Goal: Transaction & Acquisition: Purchase product/service

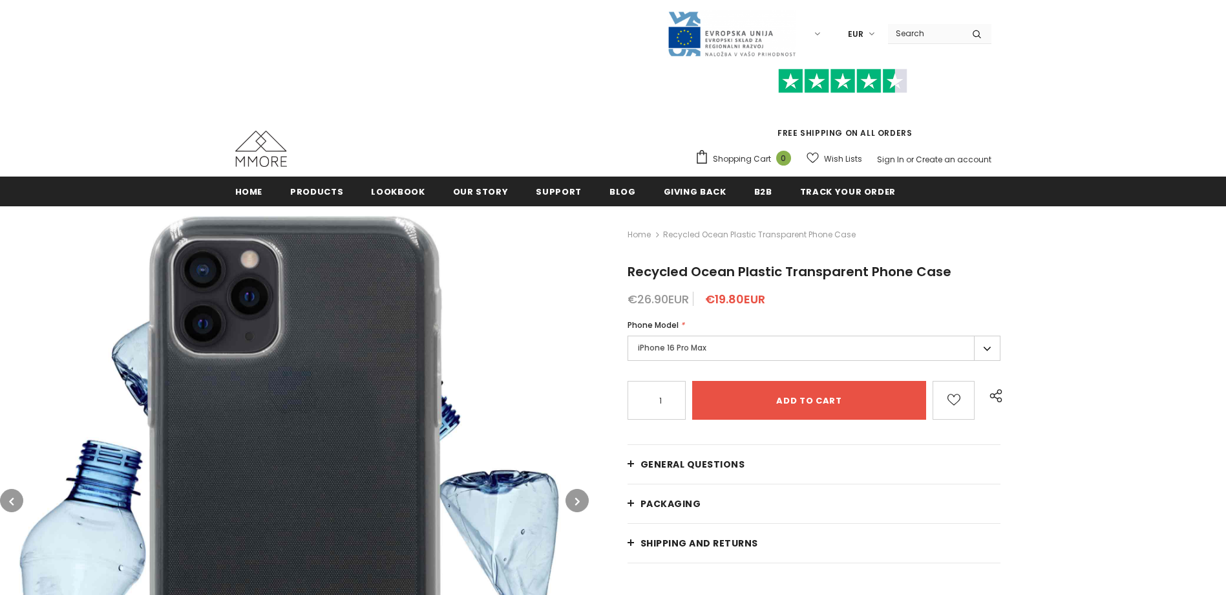
scroll to position [129, 0]
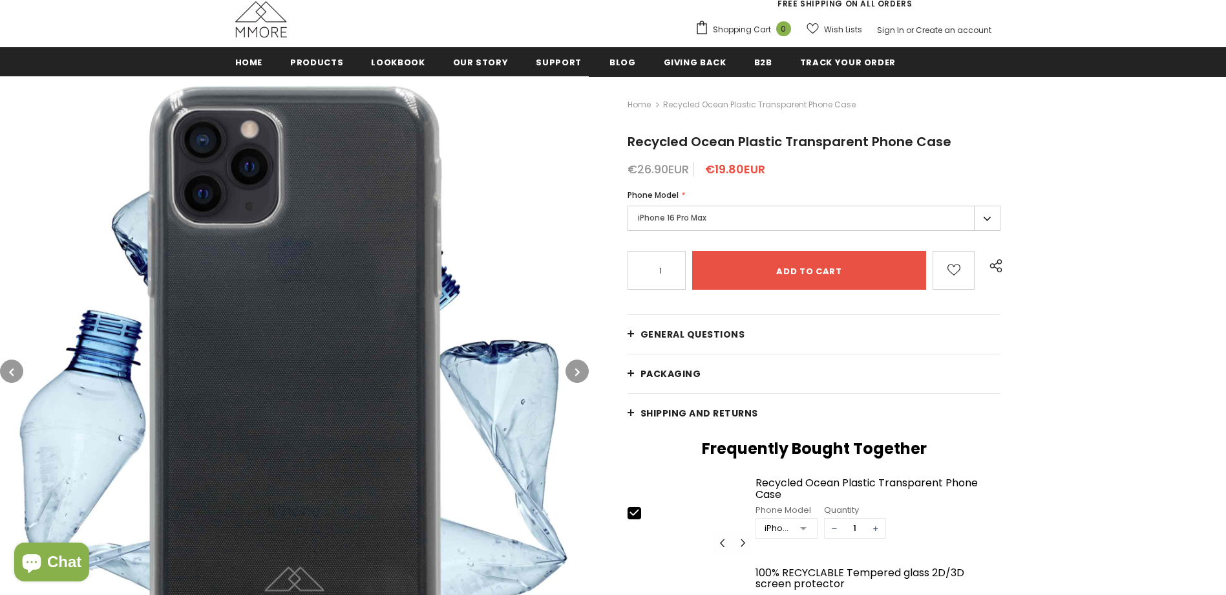
click at [670, 226] on label "iPhone 16 Pro Max" at bounding box center [815, 218] width 374 height 25
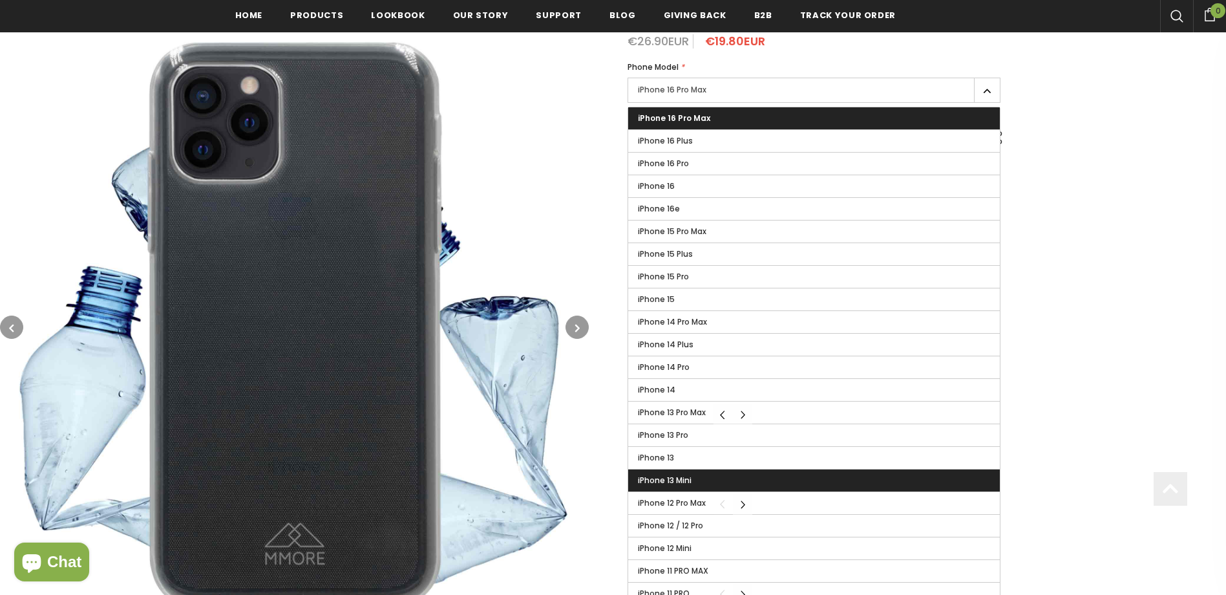
scroll to position [259, 0]
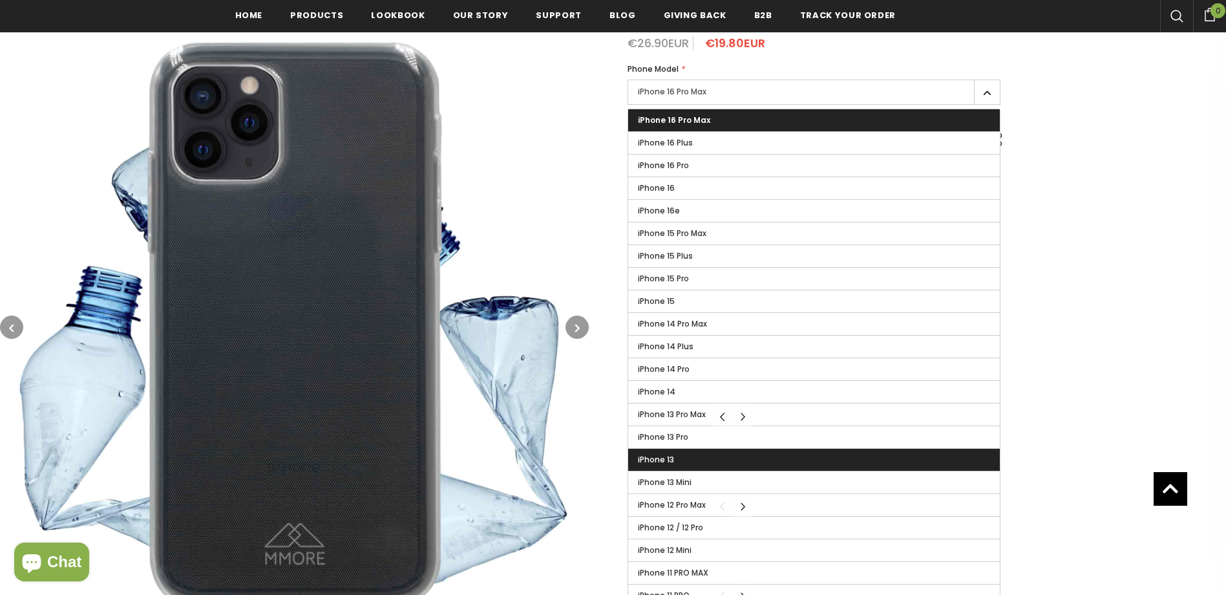
click at [696, 468] on label "iPhone 13" at bounding box center [814, 460] width 372 height 22
click at [0, 0] on input "iPhone 13" at bounding box center [0, 0] width 0 height 0
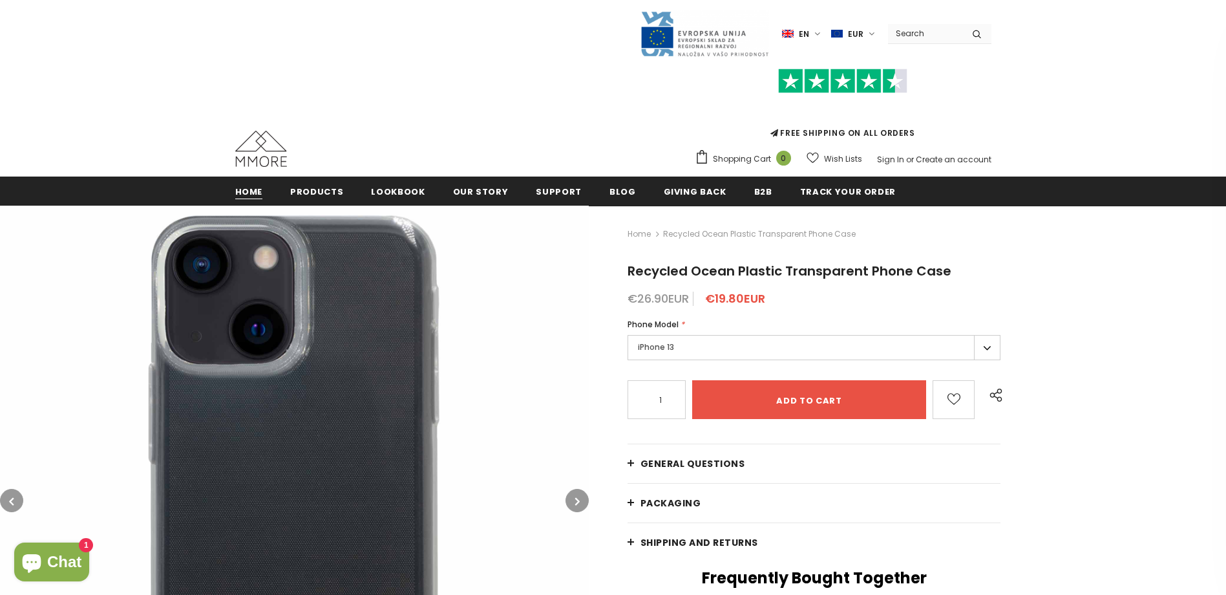
click at [249, 196] on span "Home" at bounding box center [249, 192] width 28 height 12
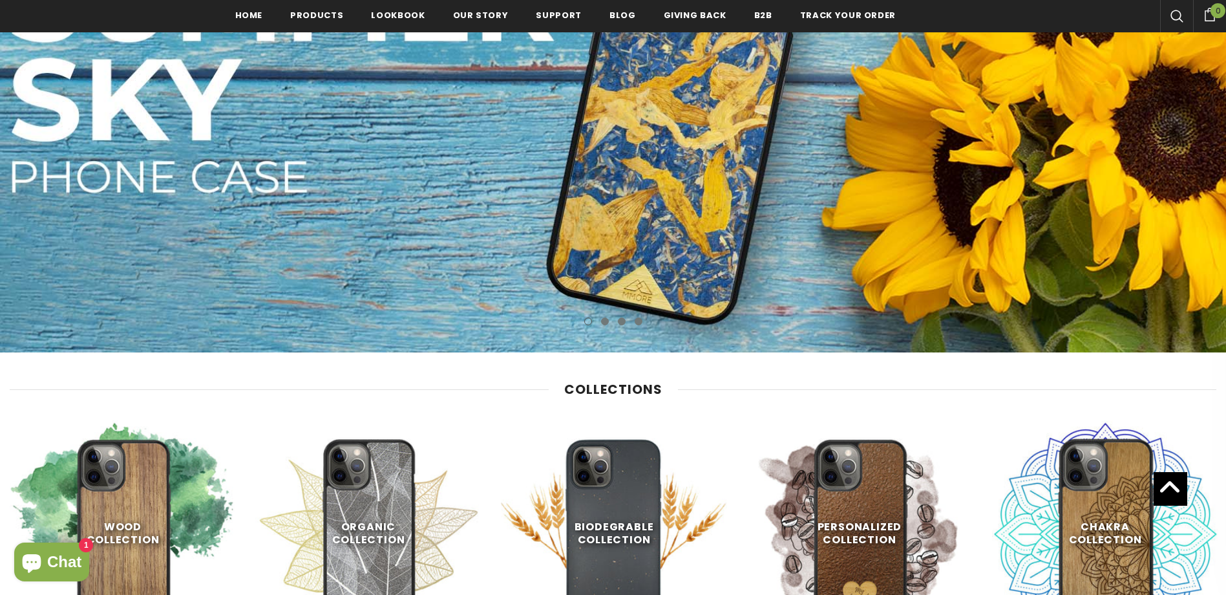
scroll to position [650, 0]
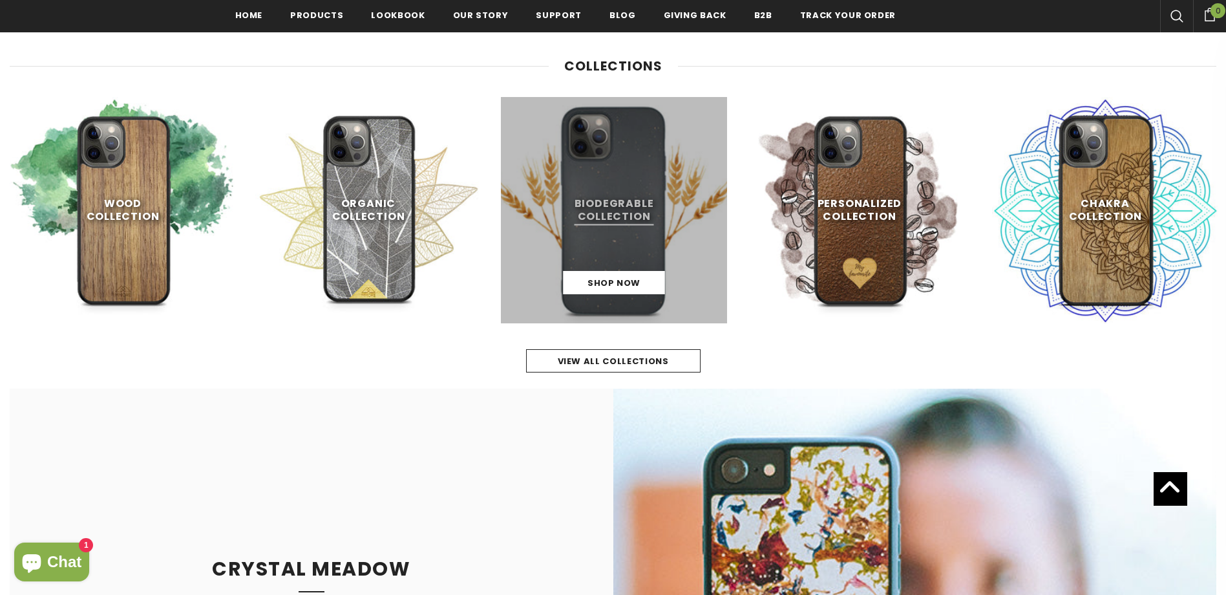
click at [627, 216] on link at bounding box center [614, 210] width 226 height 226
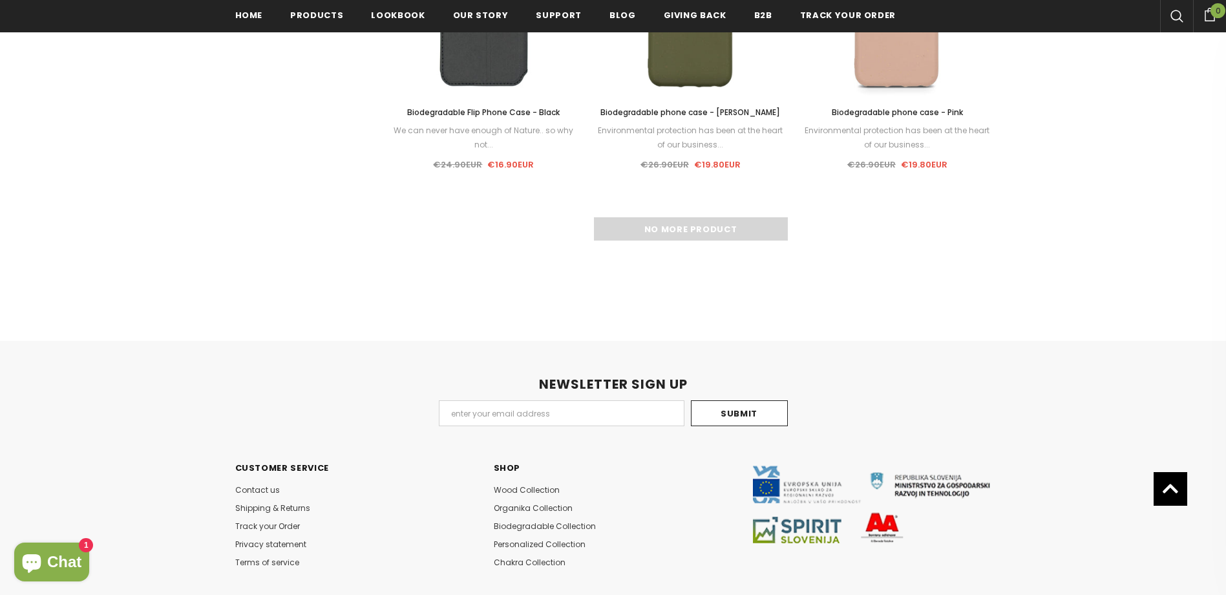
scroll to position [1228, 0]
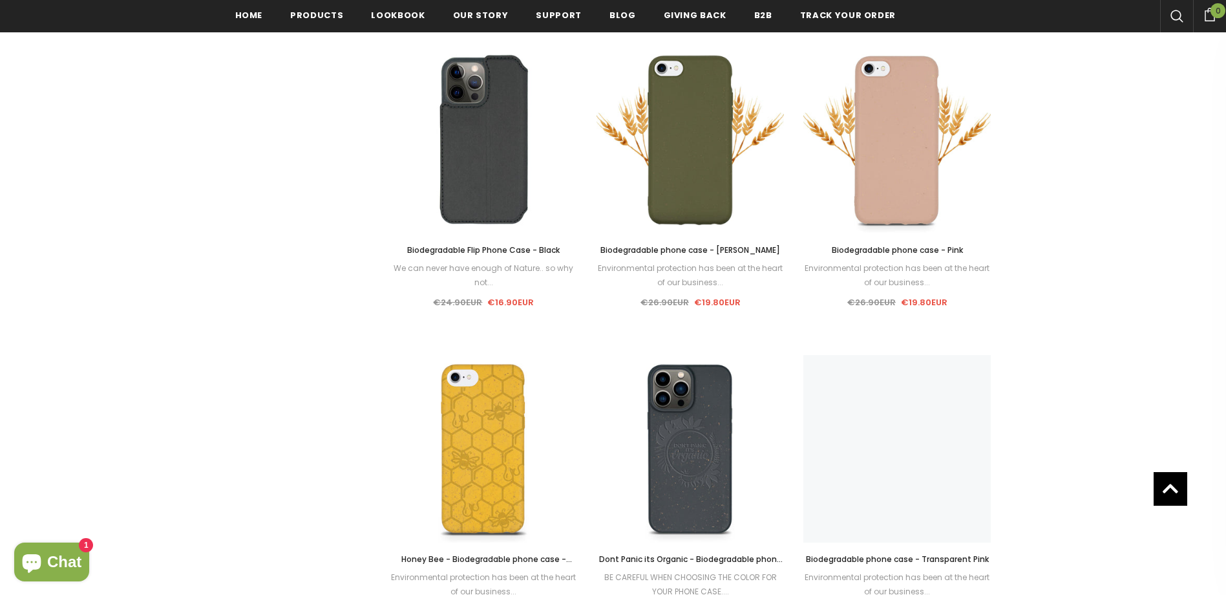
click at [706, 370] on div "Sale Select options Quick View Biodegradable phone case - Black Environmental p…" at bounding box center [691, 39] width 621 height 1854
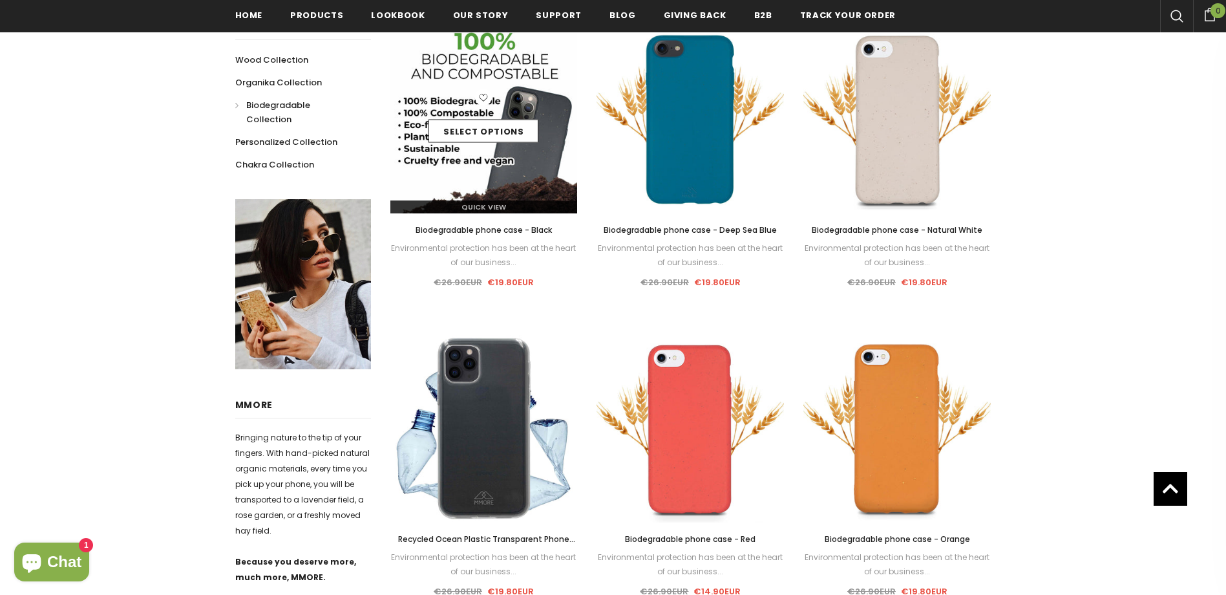
scroll to position [194, 0]
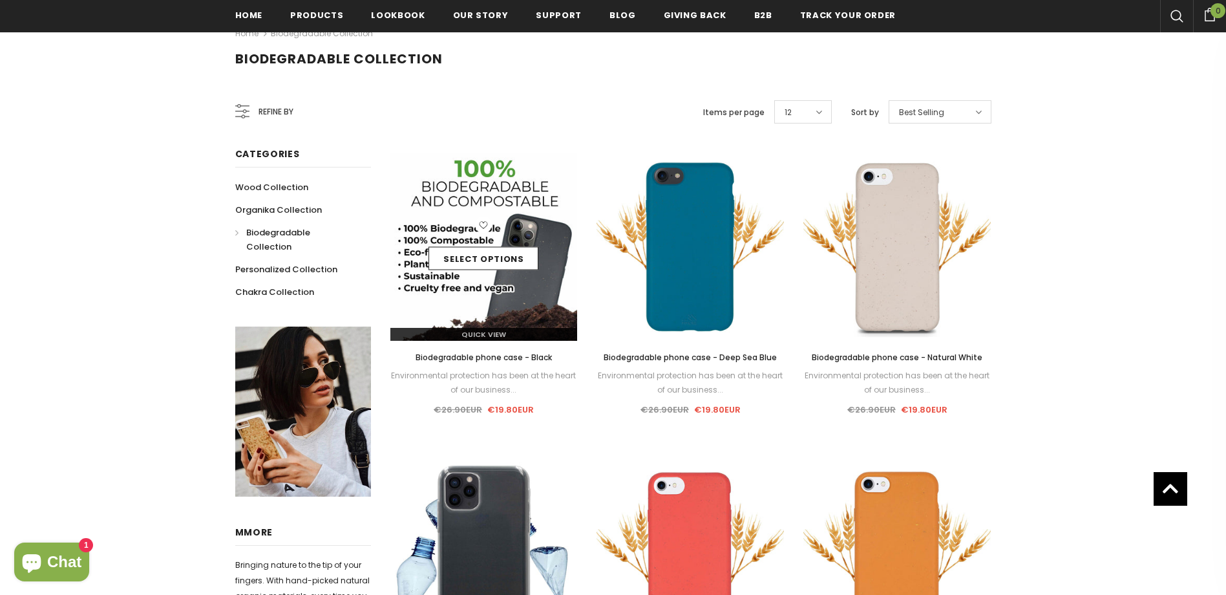
click at [487, 211] on img at bounding box center [483, 246] width 187 height 187
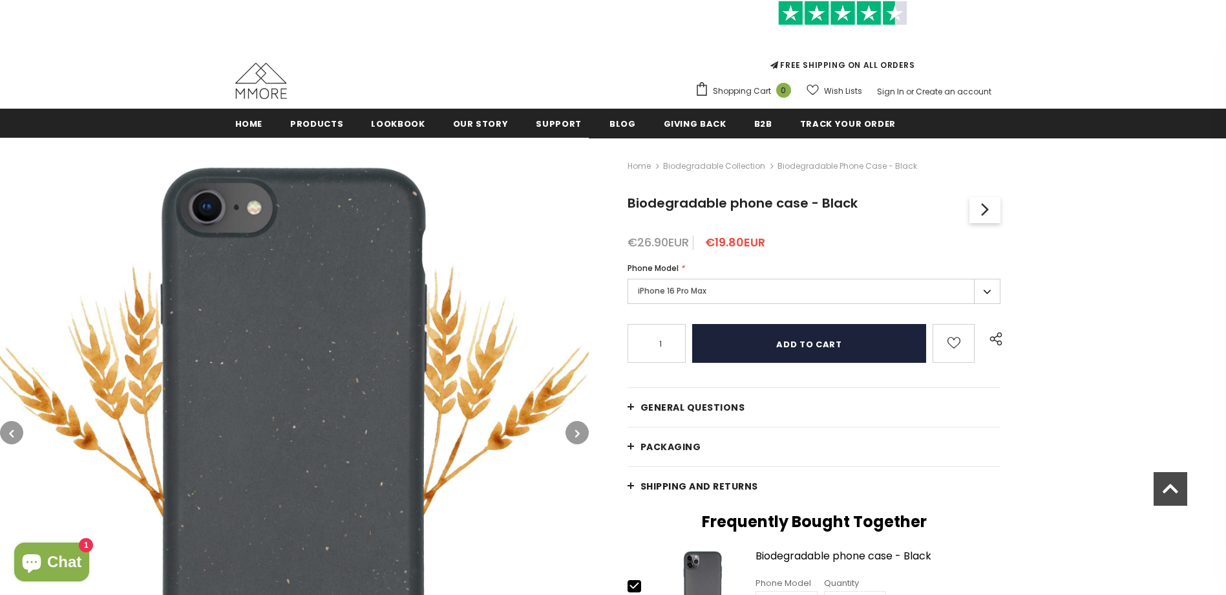
scroll to position [65, 0]
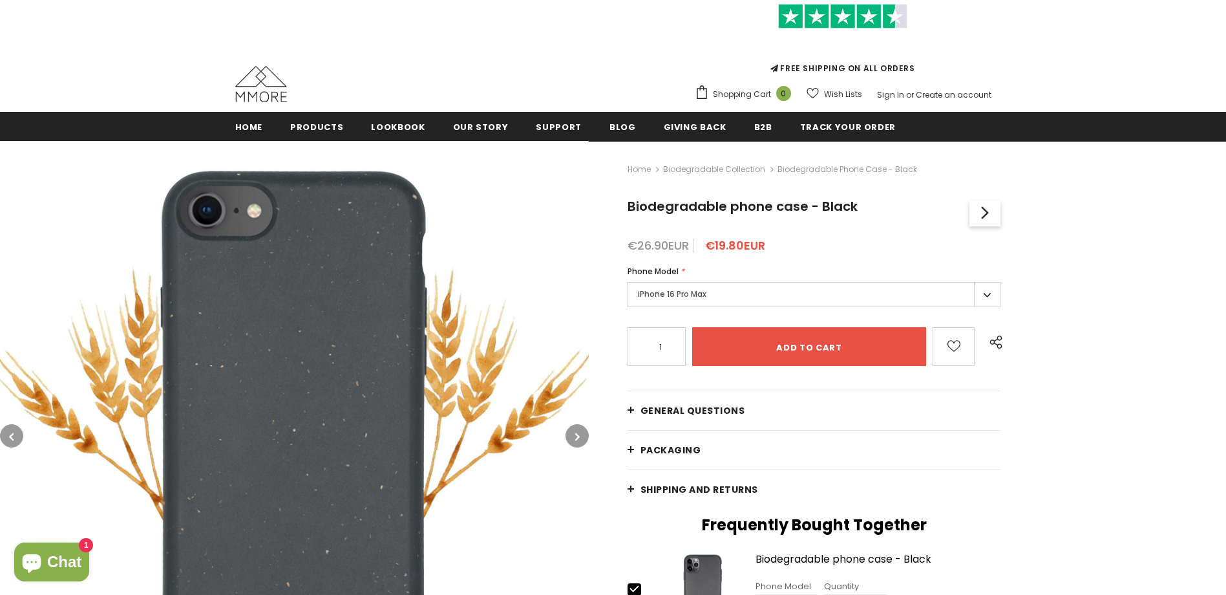
click at [983, 297] on label "iPhone 16 Pro Max" at bounding box center [815, 294] width 374 height 25
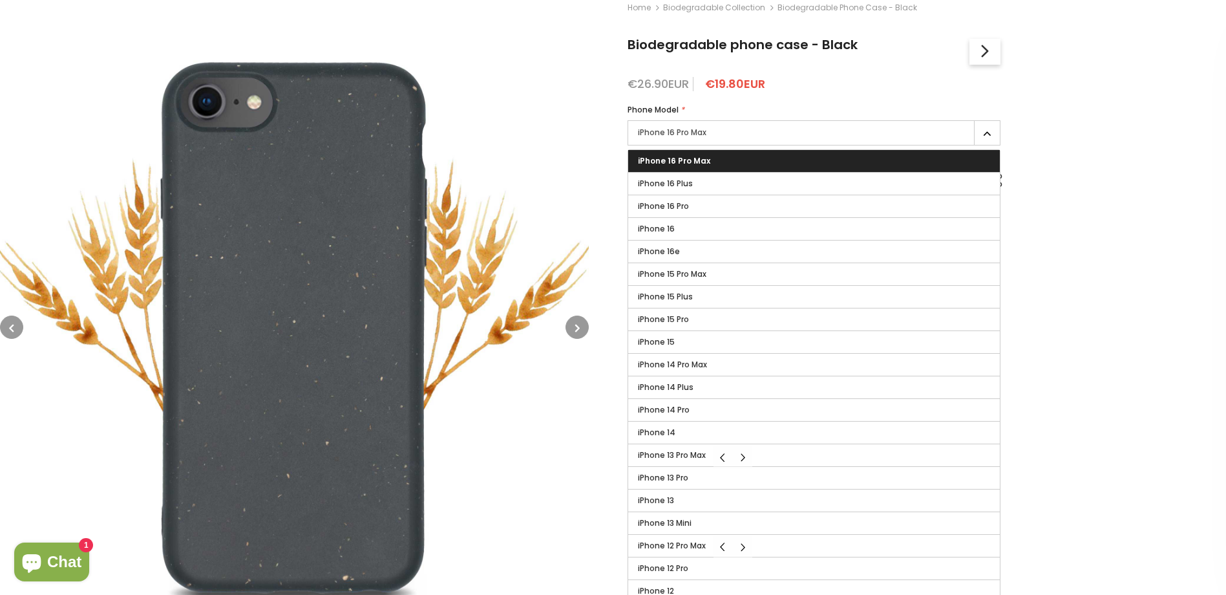
scroll to position [391, 0]
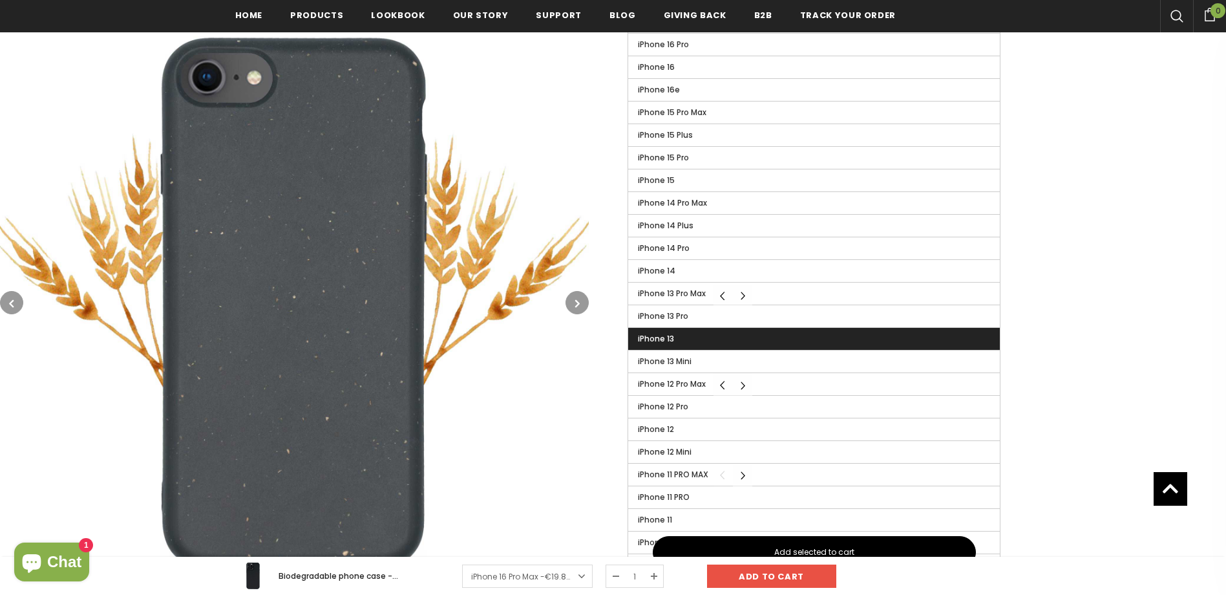
click at [681, 342] on label "iPhone 13" at bounding box center [814, 339] width 372 height 22
click at [0, 0] on input "iPhone 13" at bounding box center [0, 0] width 0 height 0
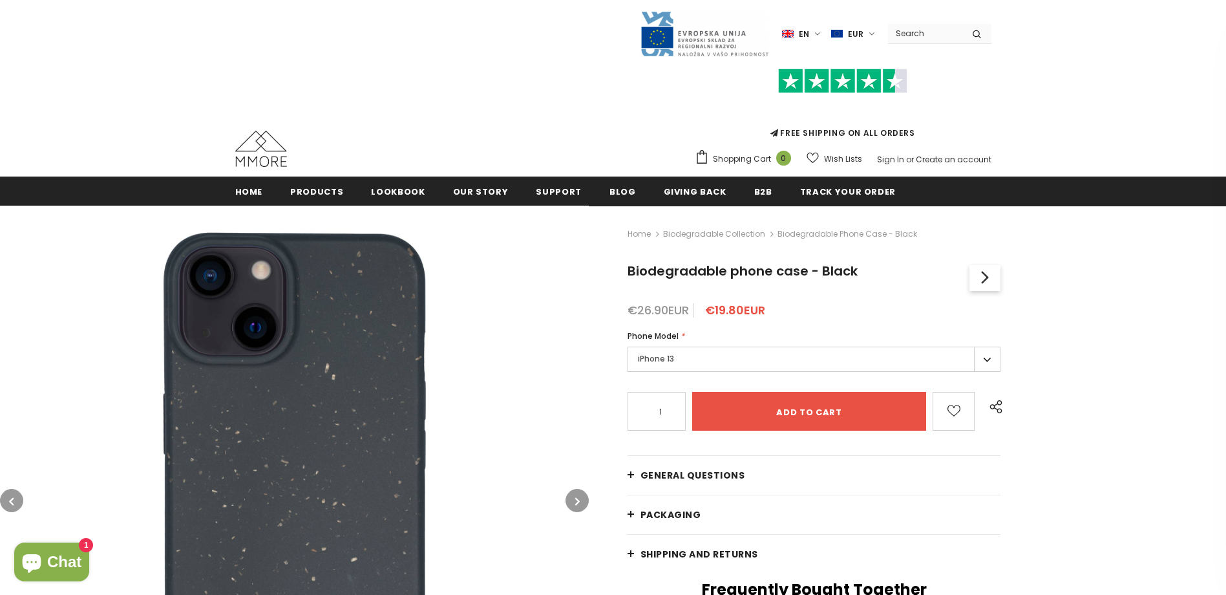
click at [819, 34] on label "en" at bounding box center [803, 33] width 42 height 19
click at [866, 39] on label "EUR" at bounding box center [854, 33] width 47 height 19
click at [854, 54] on span "USD" at bounding box center [849, 58] width 16 height 10
drag, startPoint x: 809, startPoint y: 25, endPoint x: 815, endPoint y: 34, distance: 9.9
click at [811, 25] on label "en" at bounding box center [802, 33] width 42 height 19
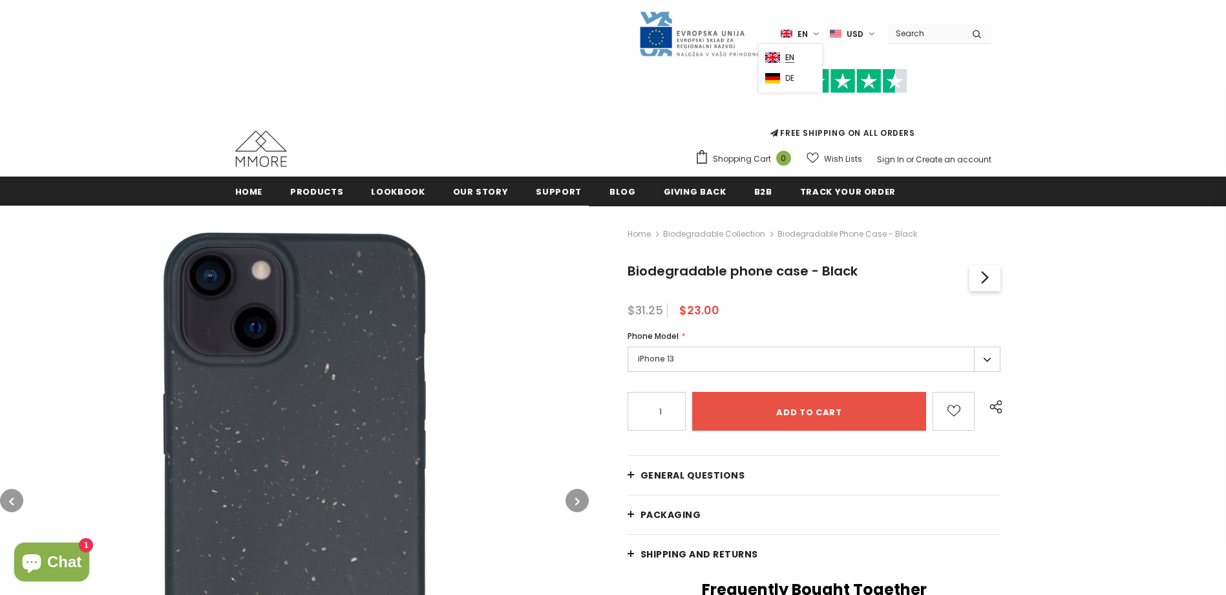
click at [794, 56] on span "en" at bounding box center [789, 58] width 9 height 10
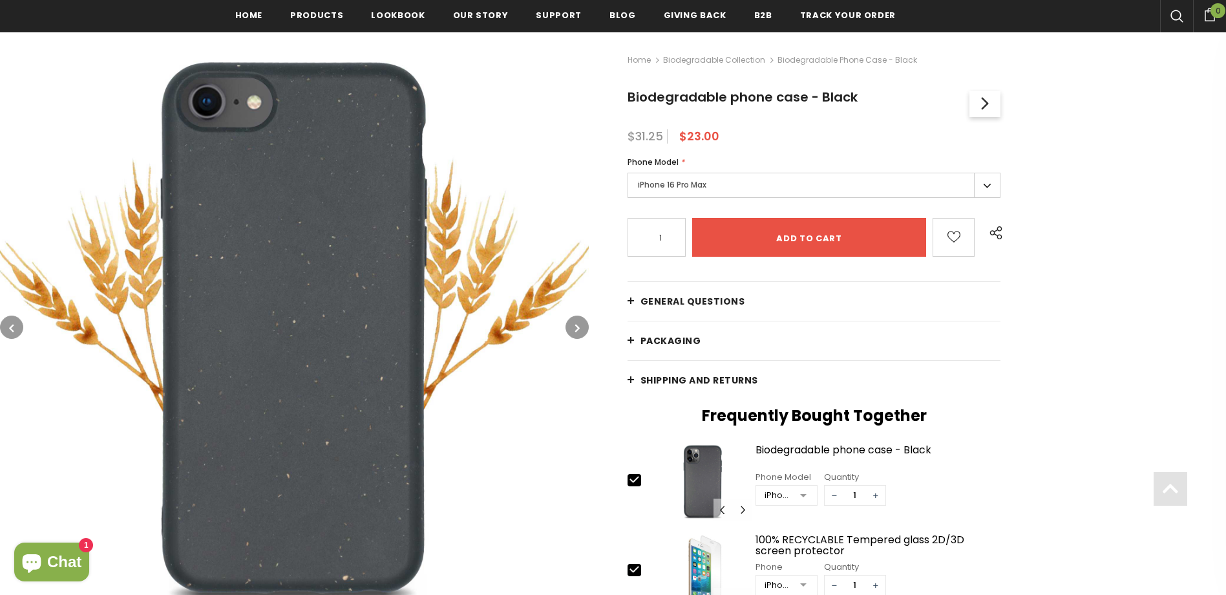
scroll to position [197, 0]
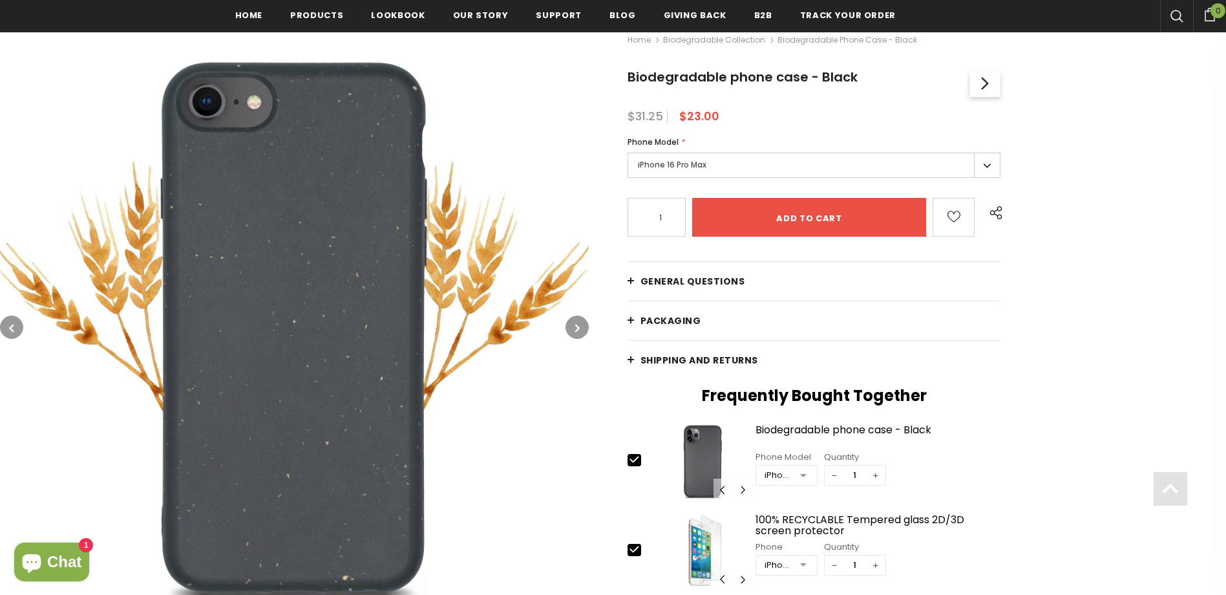
click at [686, 343] on link "Shipping and returns" at bounding box center [815, 360] width 374 height 39
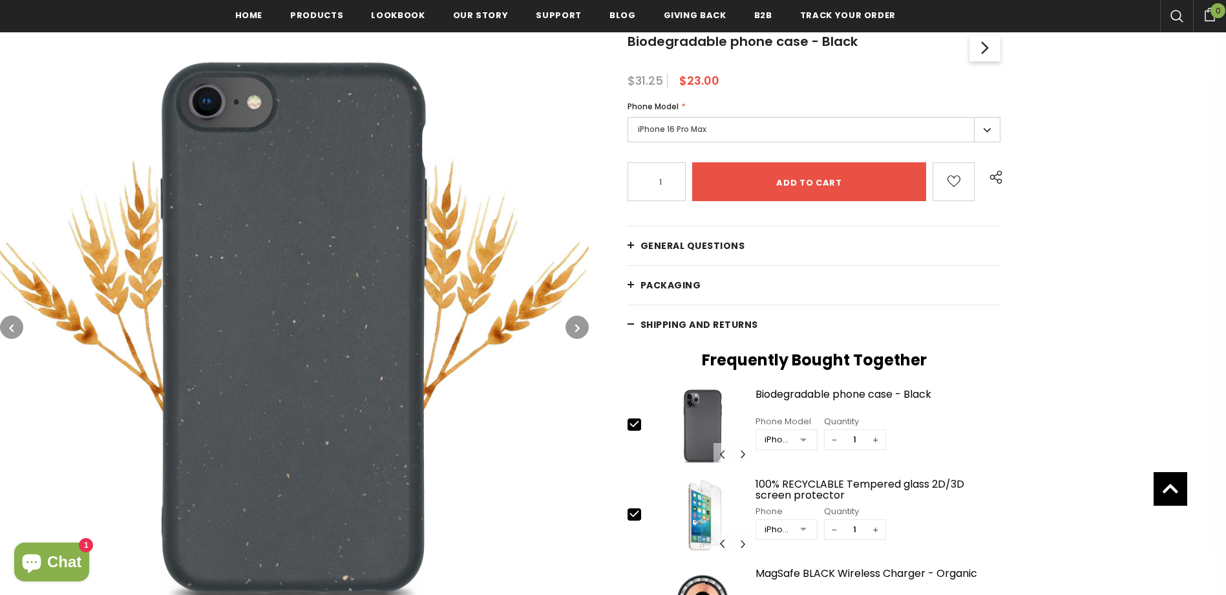
scroll to position [262, 0]
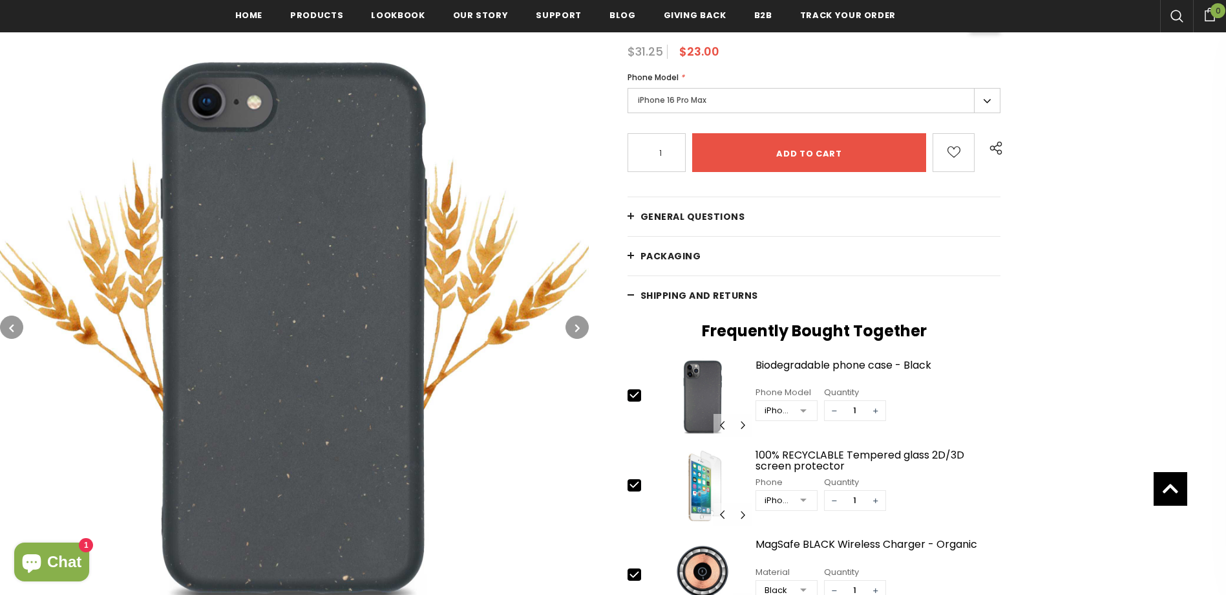
click at [689, 345] on div "Frequently Bought Together slide 14 of 22 1 / 22 2 / 22 3 / 22 4 / 22 5 / 22 6 …" at bounding box center [815, 524] width 374 height 407
click at [688, 306] on link "Shipping and returns" at bounding box center [815, 295] width 374 height 39
click at [729, 297] on span "Shipping and returns" at bounding box center [700, 295] width 118 height 13
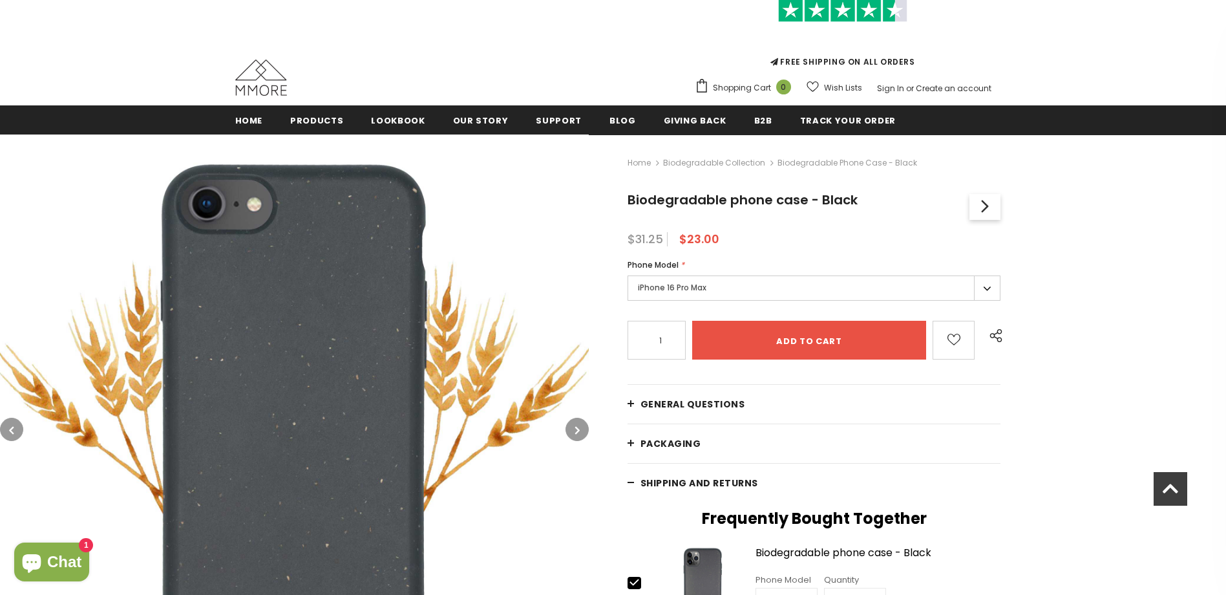
scroll to position [68, 0]
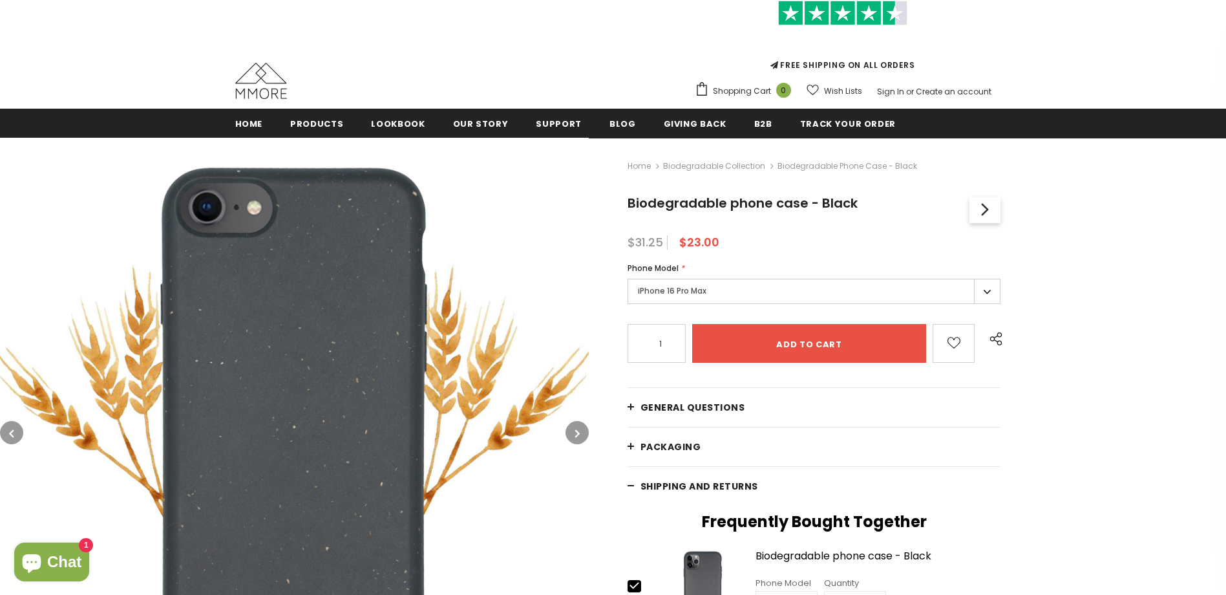
drag, startPoint x: 683, startPoint y: 290, endPoint x: 691, endPoint y: 328, distance: 38.9
click at [685, 291] on label "iPhone 16 Pro Max" at bounding box center [815, 291] width 374 height 25
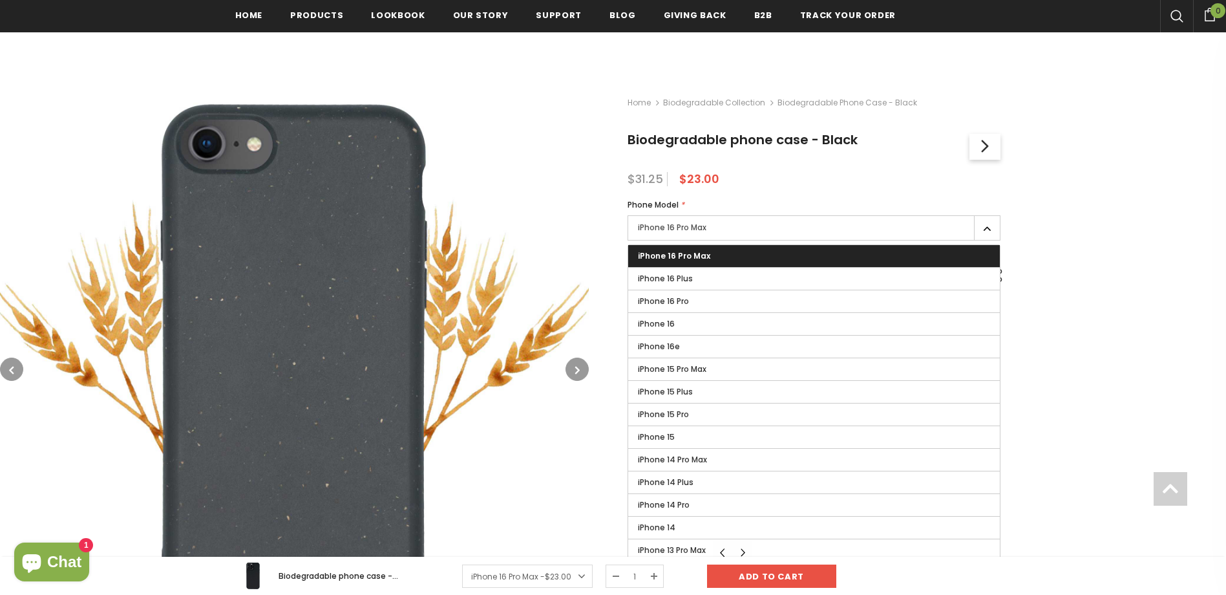
scroll to position [394, 0]
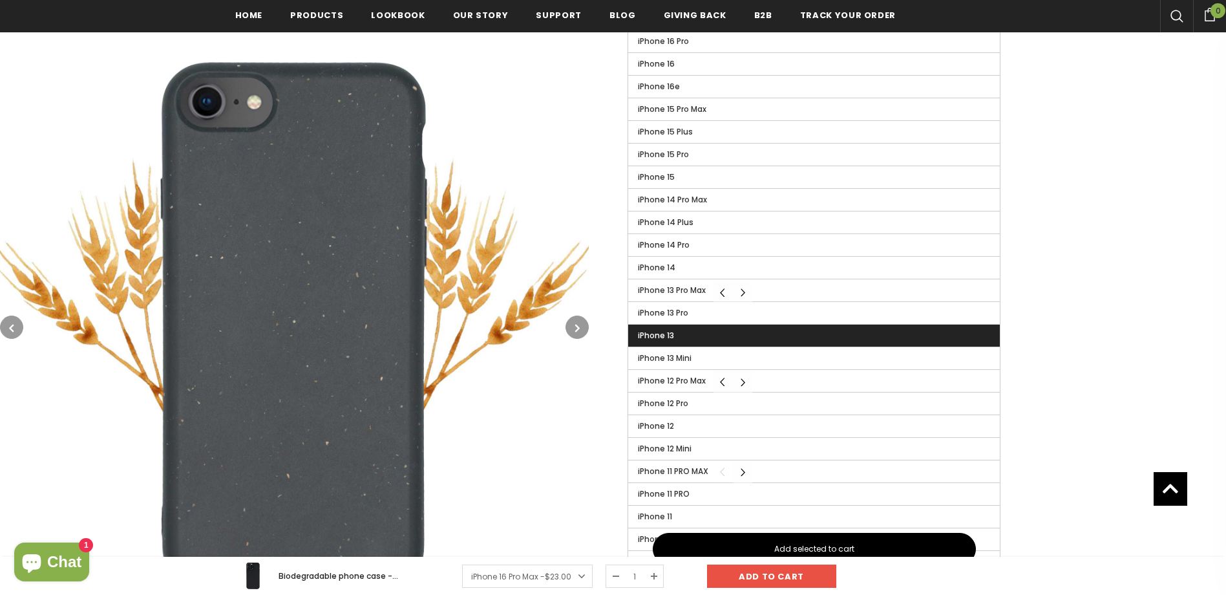
click at [714, 339] on label "iPhone 13" at bounding box center [814, 336] width 372 height 22
click at [0, 0] on input "iPhone 13" at bounding box center [0, 0] width 0 height 0
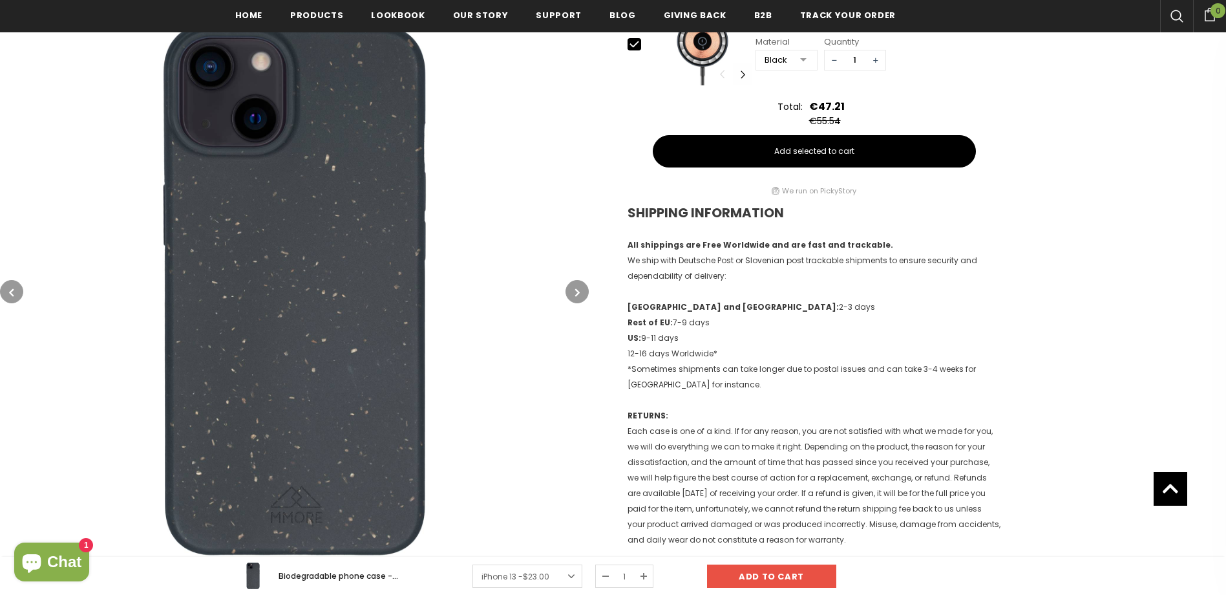
scroll to position [915, 0]
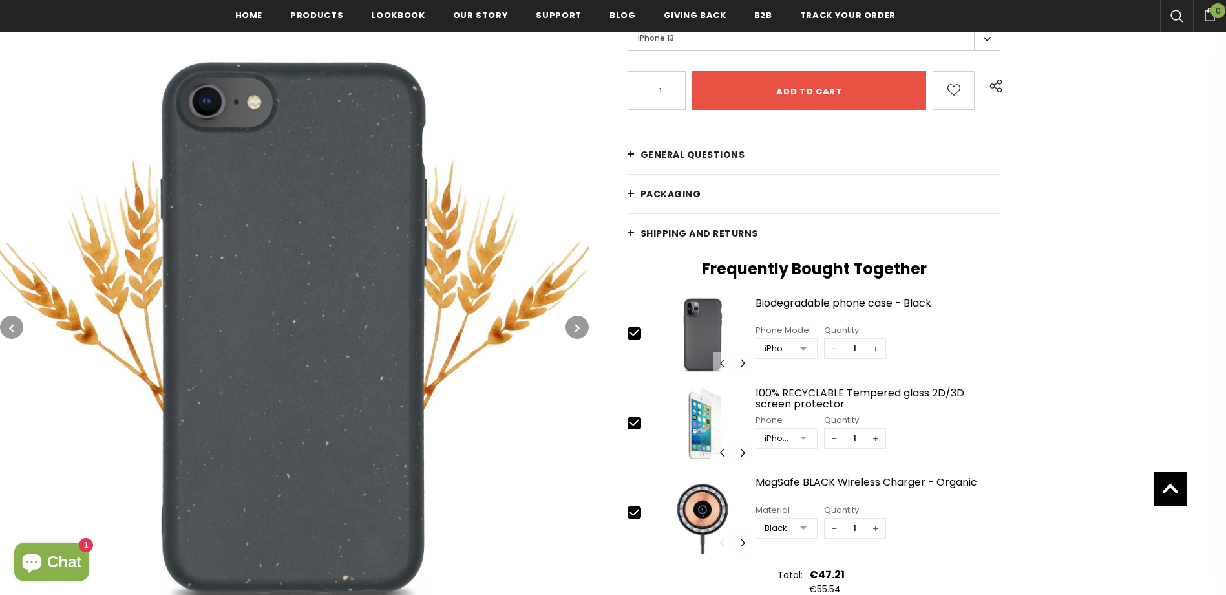
scroll to position [323, 0]
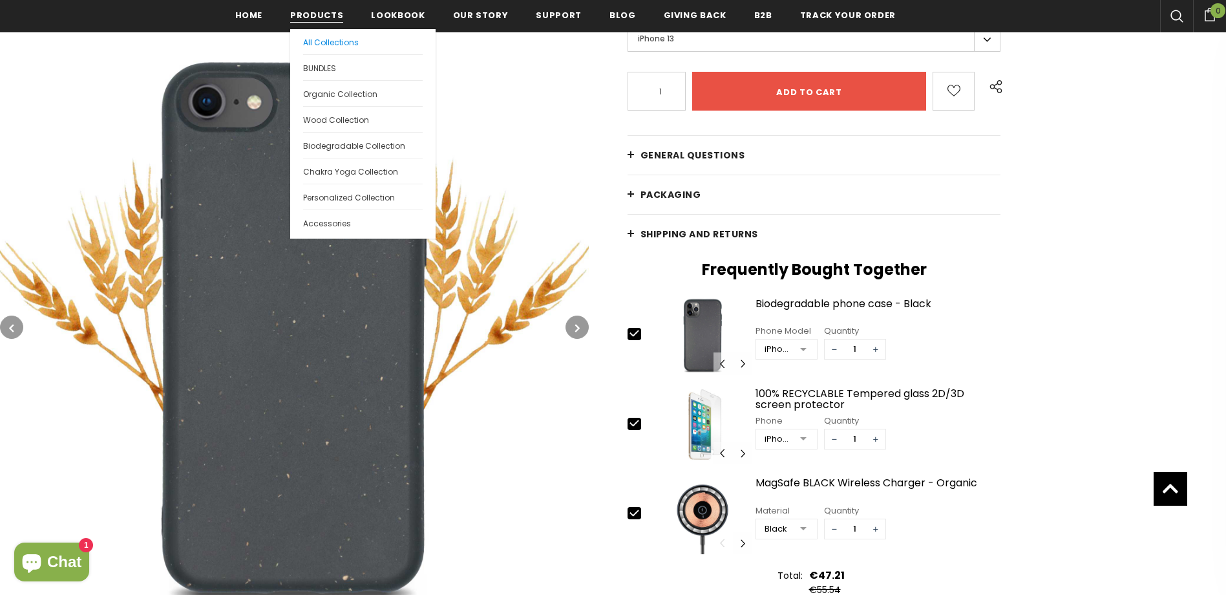
click at [334, 50] on link "All Collections" at bounding box center [363, 41] width 120 height 25
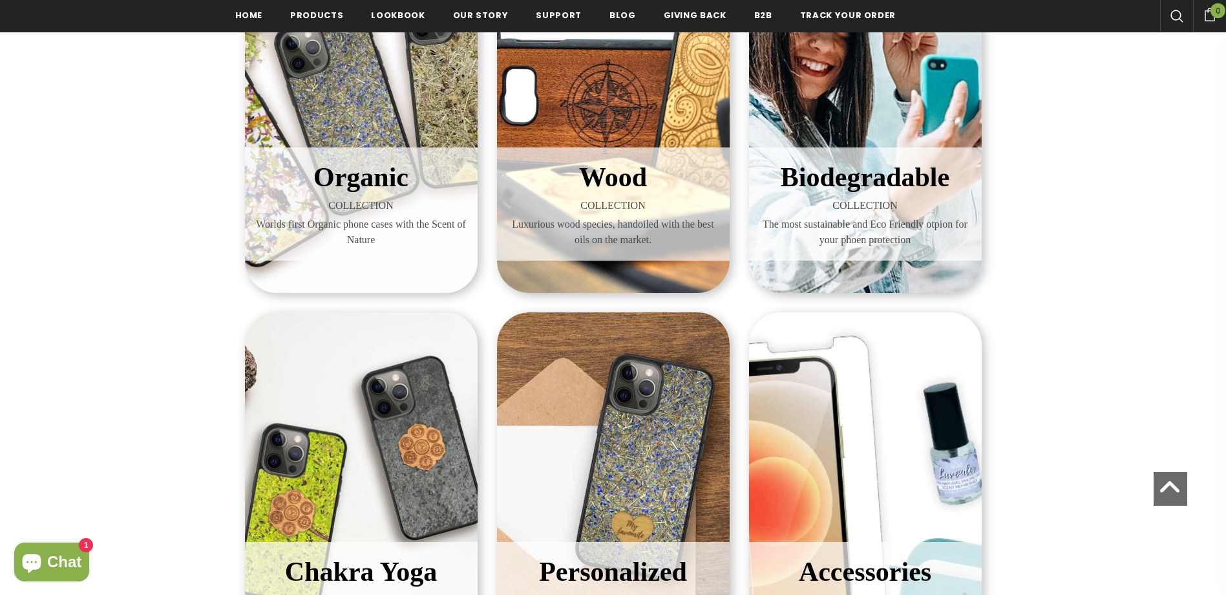
scroll to position [197, 0]
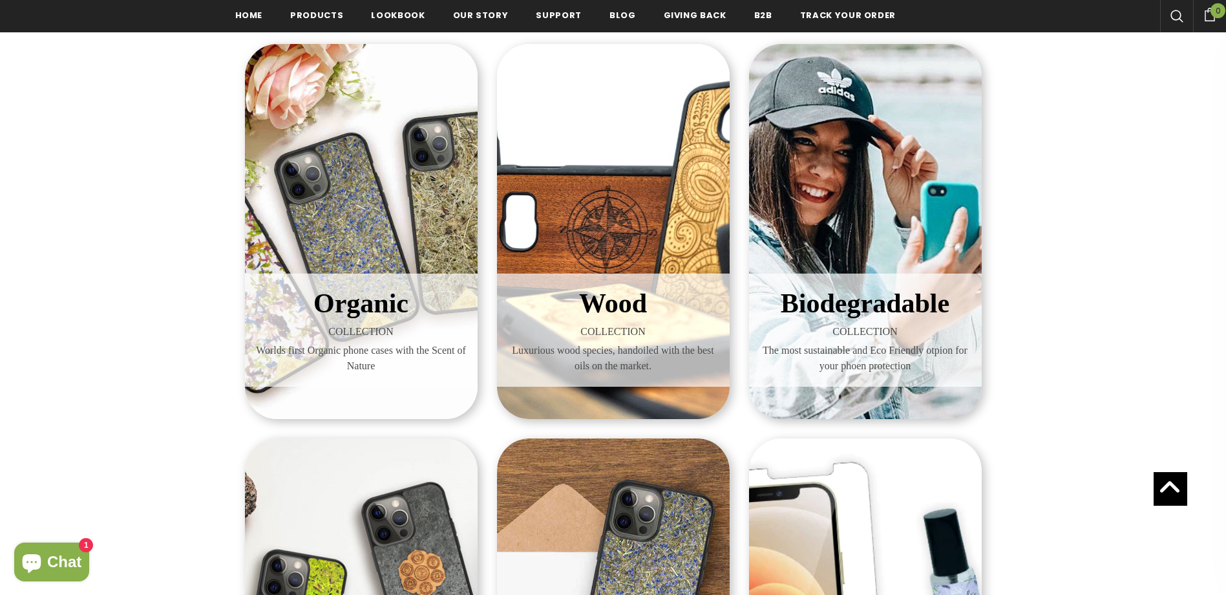
click at [860, 306] on span "Biodegradable" at bounding box center [865, 303] width 169 height 30
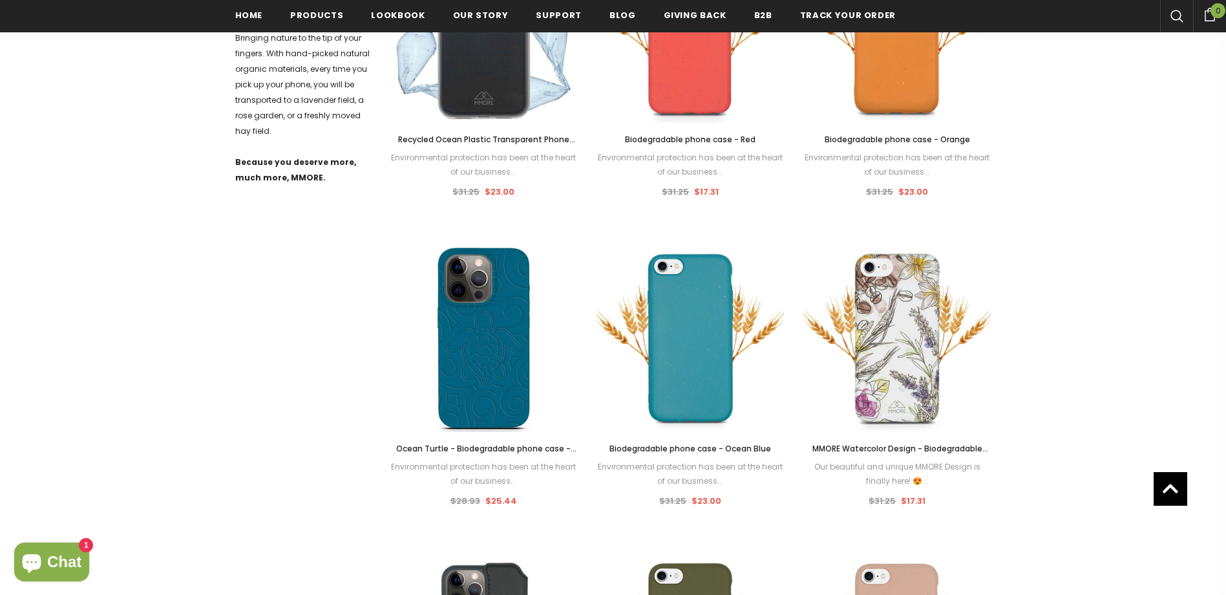
scroll to position [333, 0]
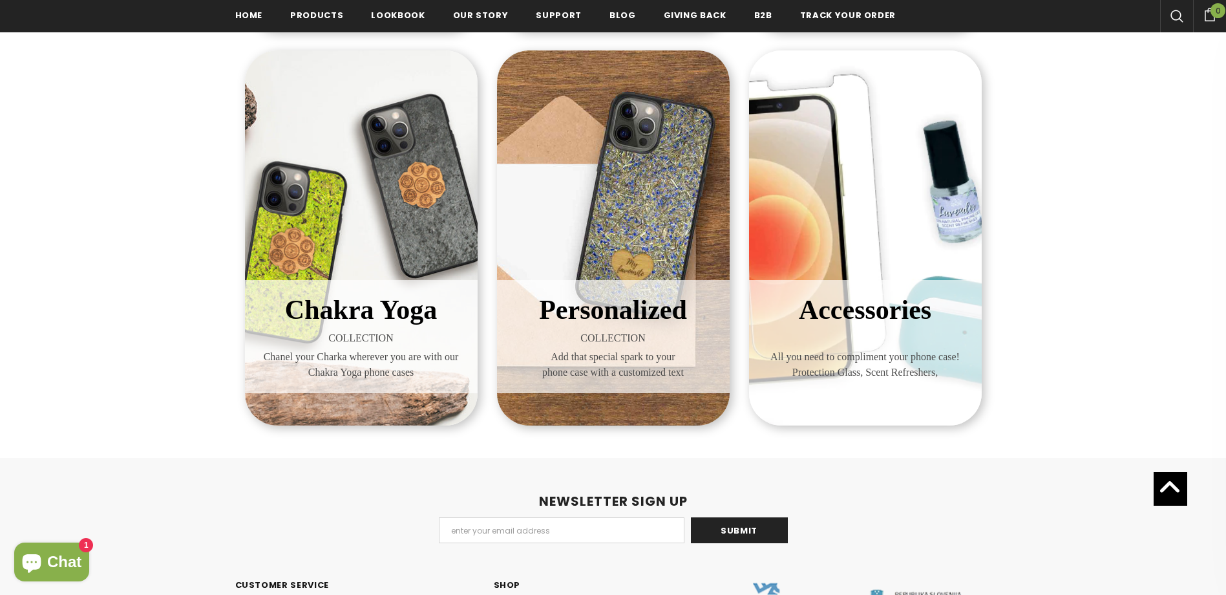
scroll to position [197, 0]
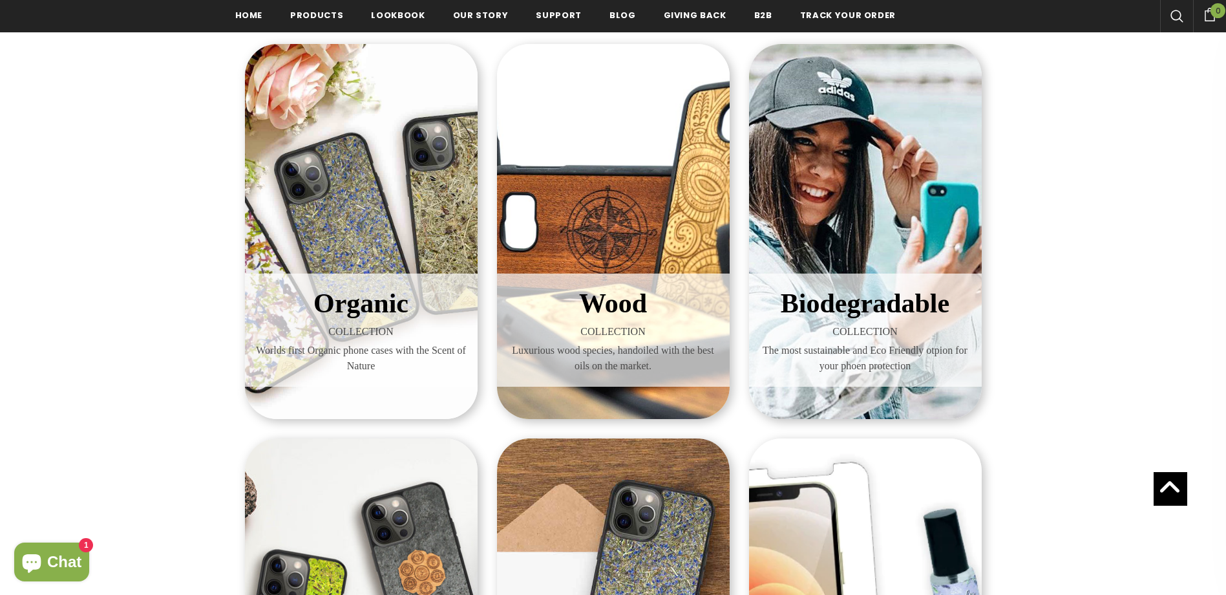
click at [369, 255] on div "Organic COLLECTION Worlds first Organic phone cases with the Scent of Nature" at bounding box center [361, 231] width 233 height 375
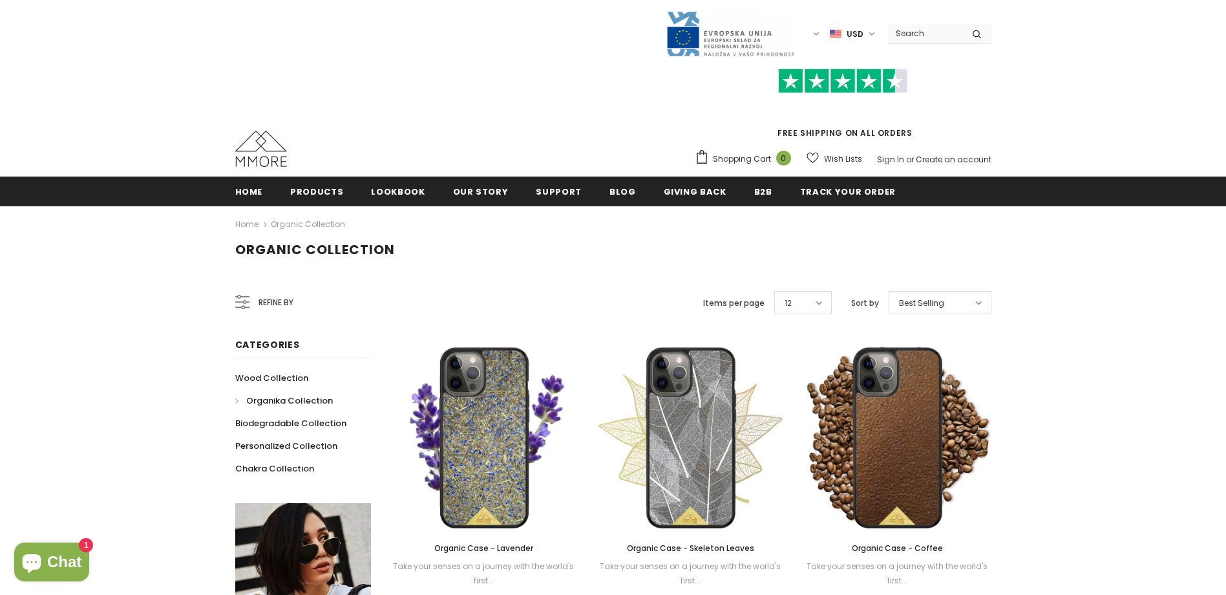
scroll to position [326, 0]
